Goal: Task Accomplishment & Management: Complete application form

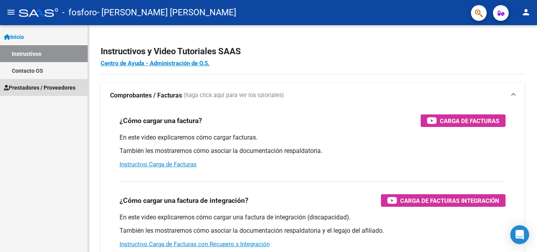
click at [58, 90] on span "Prestadores / Proveedores" at bounding box center [40, 87] width 72 height 9
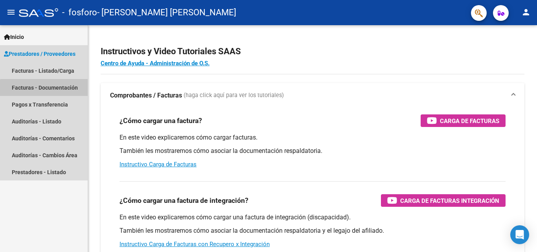
click at [58, 90] on link "Facturas - Documentación" at bounding box center [44, 87] width 88 height 17
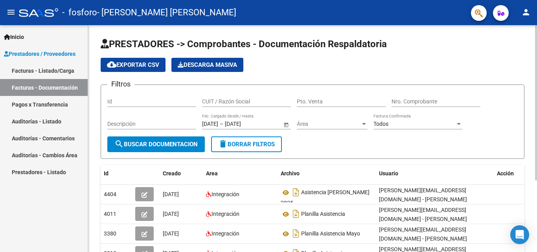
click at [534, 247] on div "PRESTADORES -> Comprobantes - Documentación Respaldatoria cloud_download Export…" at bounding box center [312, 187] width 449 height 325
click at [535, 241] on div "PRESTADORES -> Comprobantes - Documentación Respaldatoria cloud_download Export…" at bounding box center [312, 187] width 449 height 325
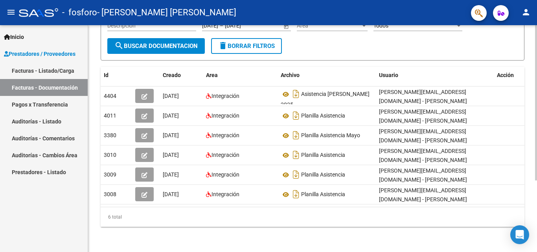
click at [537, 187] on div at bounding box center [537, 138] width 2 height 227
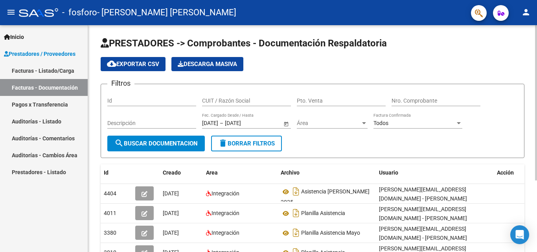
scroll to position [0, 0]
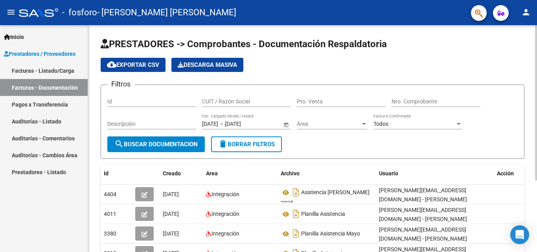
click at [535, 104] on div "PRESTADORES -> Comprobantes - Documentación Respaldatoria cloud_download Export…" at bounding box center [313, 187] width 451 height 325
click at [167, 103] on input "Id" at bounding box center [151, 101] width 89 height 7
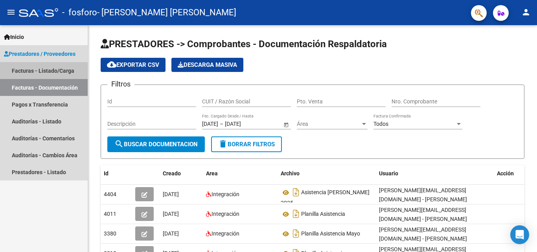
click at [56, 71] on link "Facturas - Listado/Carga" at bounding box center [44, 70] width 88 height 17
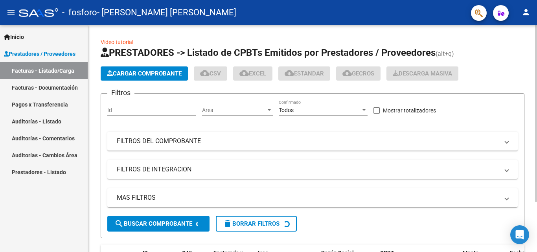
click at [166, 71] on span "Cargar Comprobante" at bounding box center [144, 73] width 75 height 7
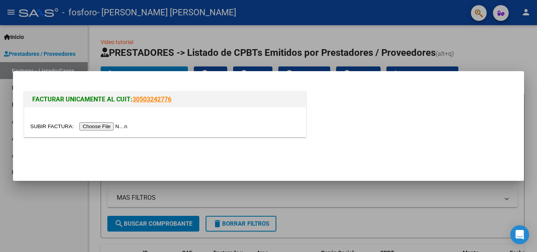
click at [122, 125] on input "file" at bounding box center [80, 126] width 100 height 8
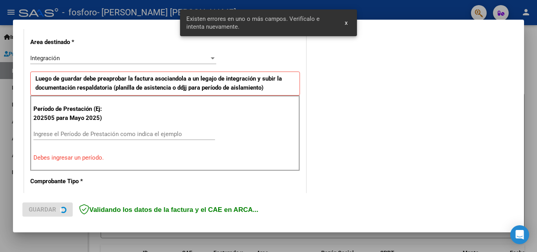
scroll to position [177, 0]
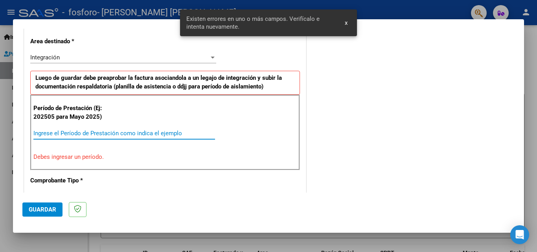
click at [81, 135] on input "Ingrese el Período de Prestación como indica el ejemplo" at bounding box center [124, 133] width 182 height 7
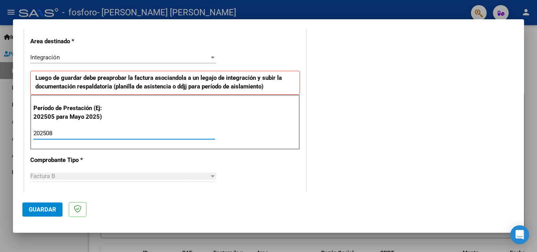
type input "202508"
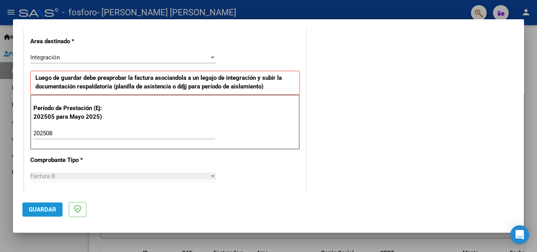
click at [52, 209] on span "Guardar" at bounding box center [43, 209] width 28 height 7
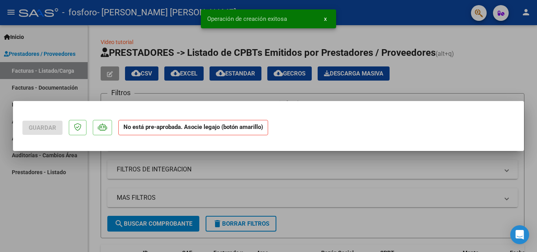
scroll to position [0, 0]
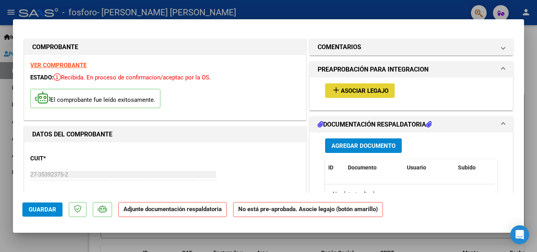
click at [375, 93] on span "Asociar Legajo" at bounding box center [365, 90] width 48 height 7
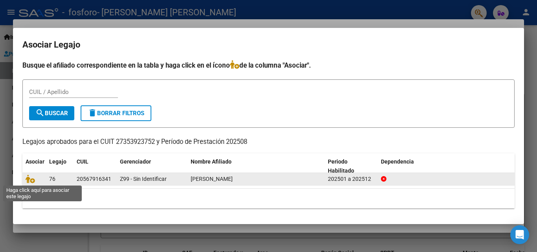
click at [36, 179] on span at bounding box center [32, 179] width 12 height 6
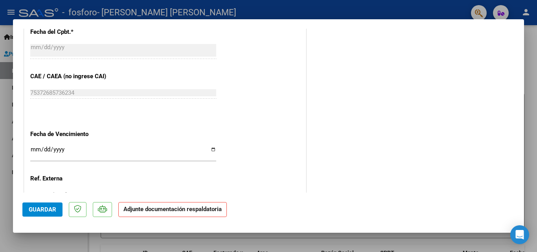
scroll to position [484, 0]
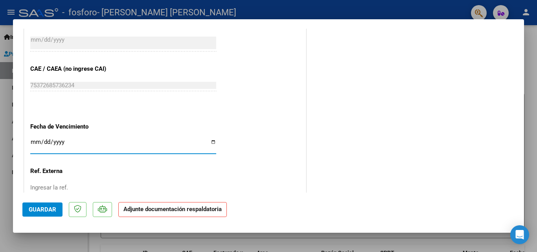
click at [34, 142] on input "Ingresar la fecha" at bounding box center [123, 145] width 186 height 13
click at [209, 143] on input "Ingresar la fecha" at bounding box center [123, 145] width 186 height 13
type input "[DATE]"
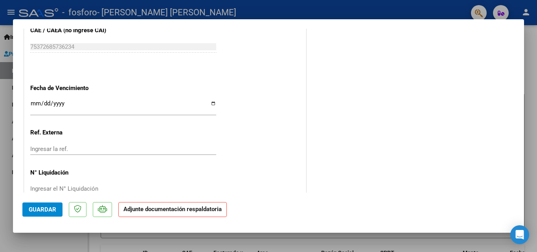
scroll to position [540, 0]
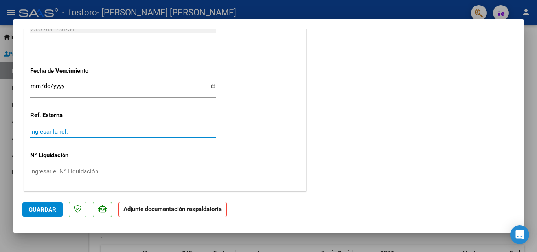
click at [135, 133] on input "Ingresar la ref." at bounding box center [123, 131] width 186 height 7
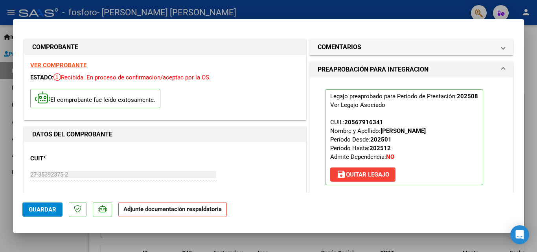
scroll to position [143, 0]
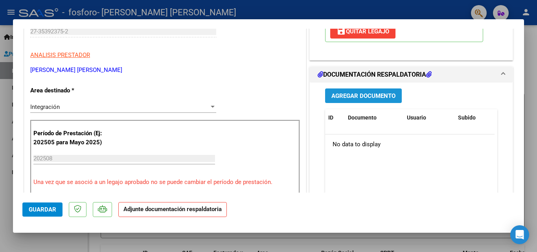
click at [363, 97] on span "Agregar Documento" at bounding box center [364, 95] width 64 height 7
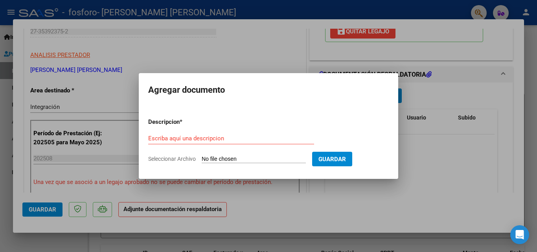
click at [199, 134] on div "Escriba aquí una descripcion" at bounding box center [231, 139] width 166 height 12
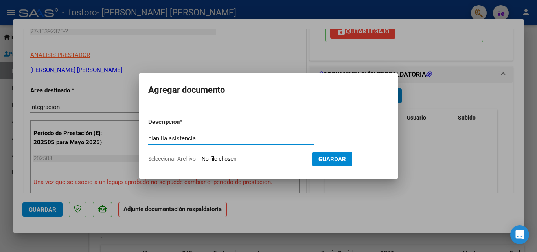
type input "planilla asistencia"
click at [247, 157] on input "Seleccionar Archivo" at bounding box center [254, 159] width 104 height 7
click at [179, 159] on span "Seleccionar Archivo" at bounding box center [172, 159] width 48 height 6
click at [202, 159] on input "Seleccionar Archivo" at bounding box center [254, 159] width 104 height 7
type input "C:\fakepath\[PERSON_NAME] [PERSON_NAME] .pdf"
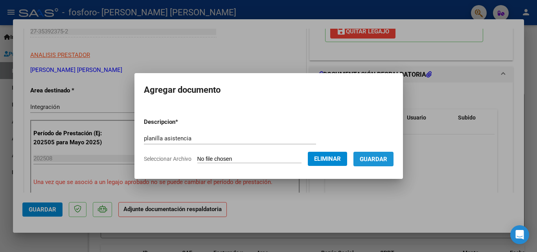
click at [388, 160] on span "Guardar" at bounding box center [374, 159] width 28 height 7
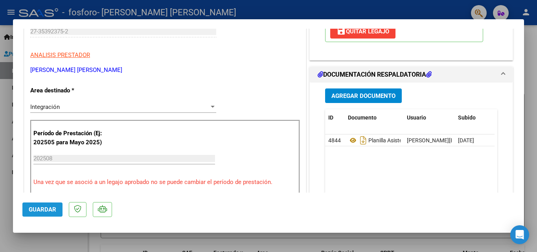
click at [44, 209] on span "Guardar" at bounding box center [43, 209] width 28 height 7
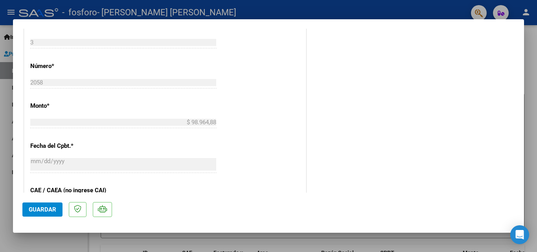
scroll to position [430, 0]
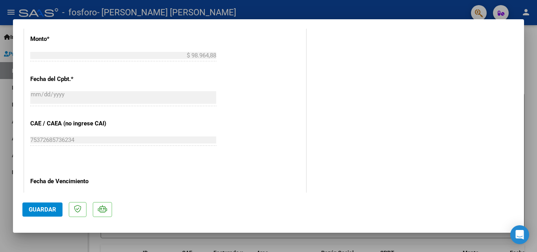
click at [535, 159] on div at bounding box center [268, 126] width 537 height 252
type input "$ 0,00"
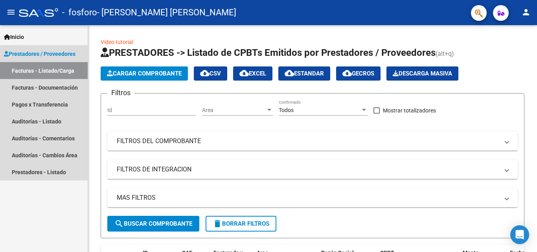
click at [43, 53] on span "Prestadores / Proveedores" at bounding box center [40, 54] width 72 height 9
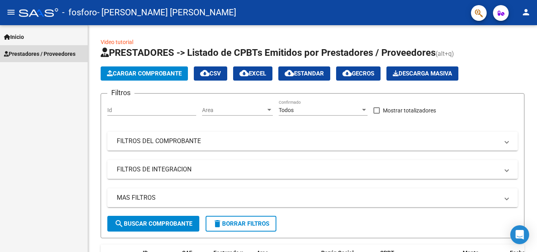
click at [43, 53] on span "Prestadores / Proveedores" at bounding box center [40, 54] width 72 height 9
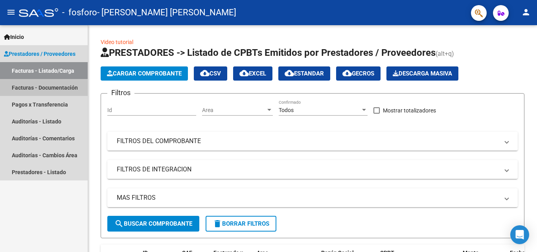
click at [41, 89] on link "Facturas - Documentación" at bounding box center [44, 87] width 88 height 17
